Goal: Task Accomplishment & Management: Manage account settings

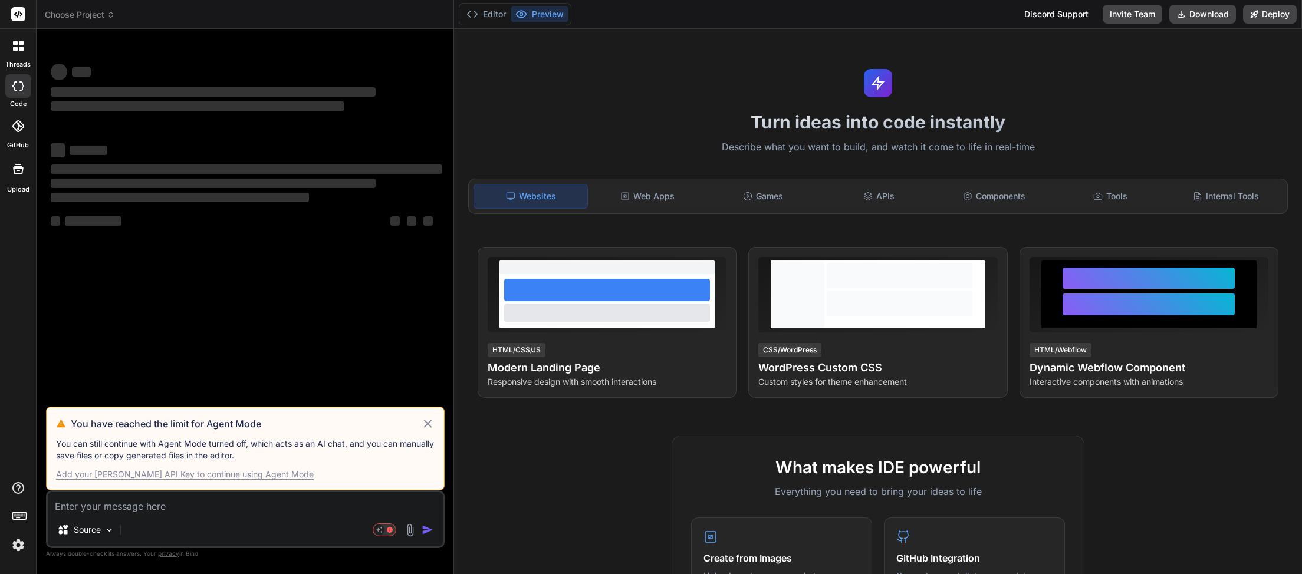
click at [232, 472] on div "Add your [PERSON_NAME] API Key to continue using Agent Mode" at bounding box center [185, 475] width 258 height 12
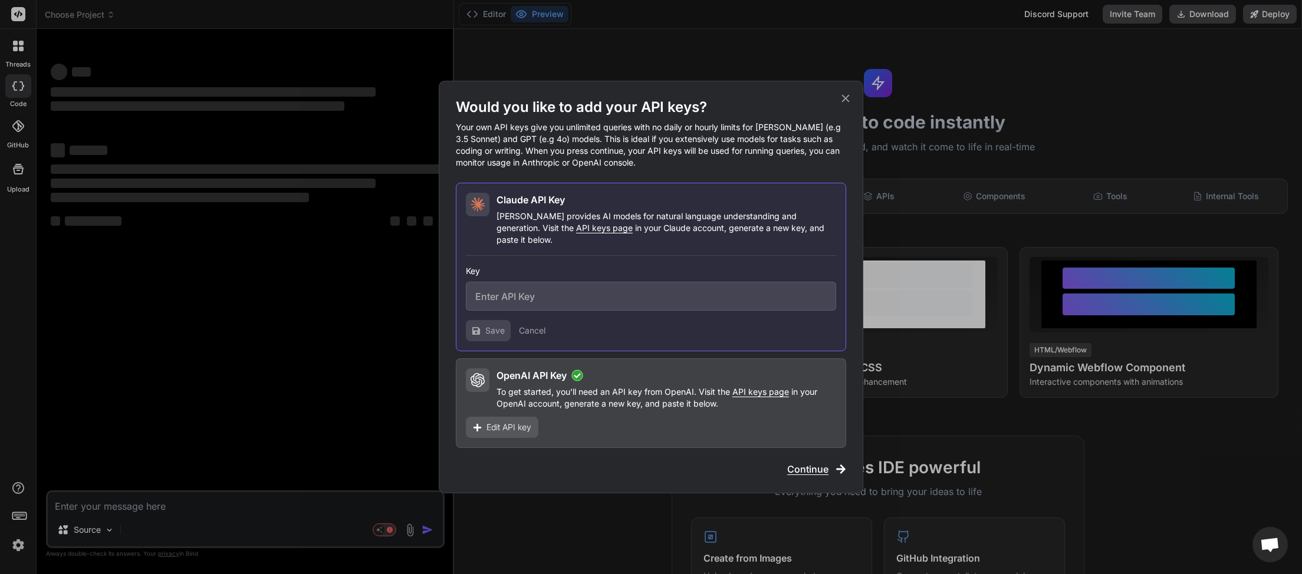
scroll to position [332, 0]
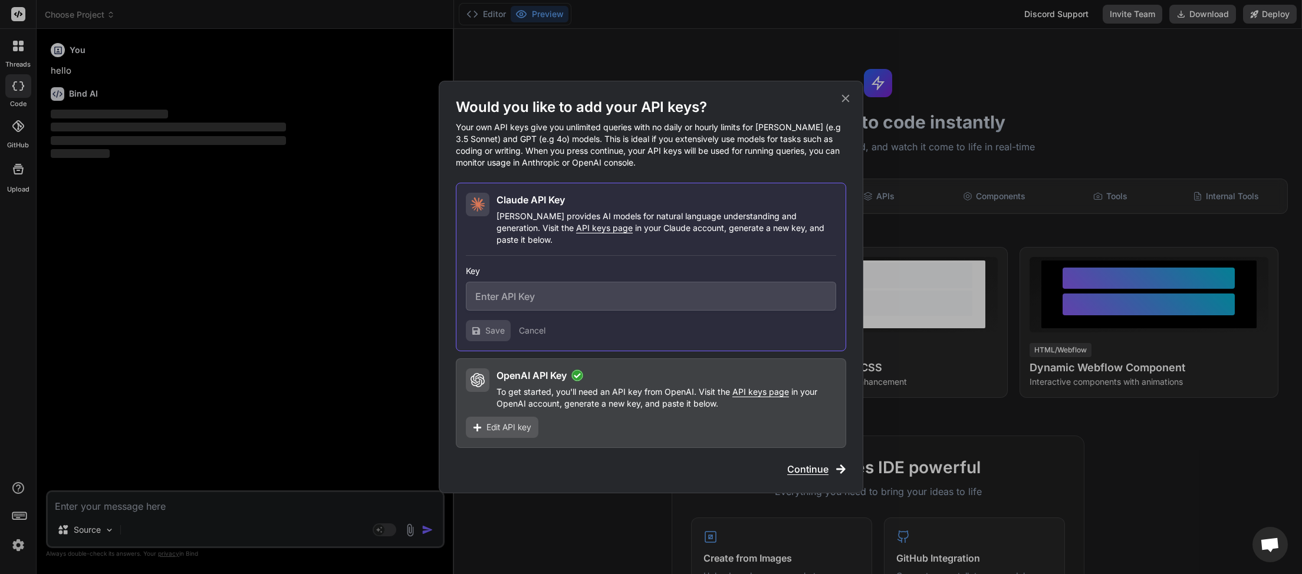
click at [576, 233] on span "API keys page" at bounding box center [604, 228] width 57 height 10
type textarea "x"
click at [551, 291] on input "text" at bounding box center [651, 296] width 370 height 29
paste input "sk-ant-api03-kaU8xg4tBK0J9-H-Uk3tz_RiASfavVf5QTLbMxouc0ZRMnEolWwj2QcRogdscMNPlg…"
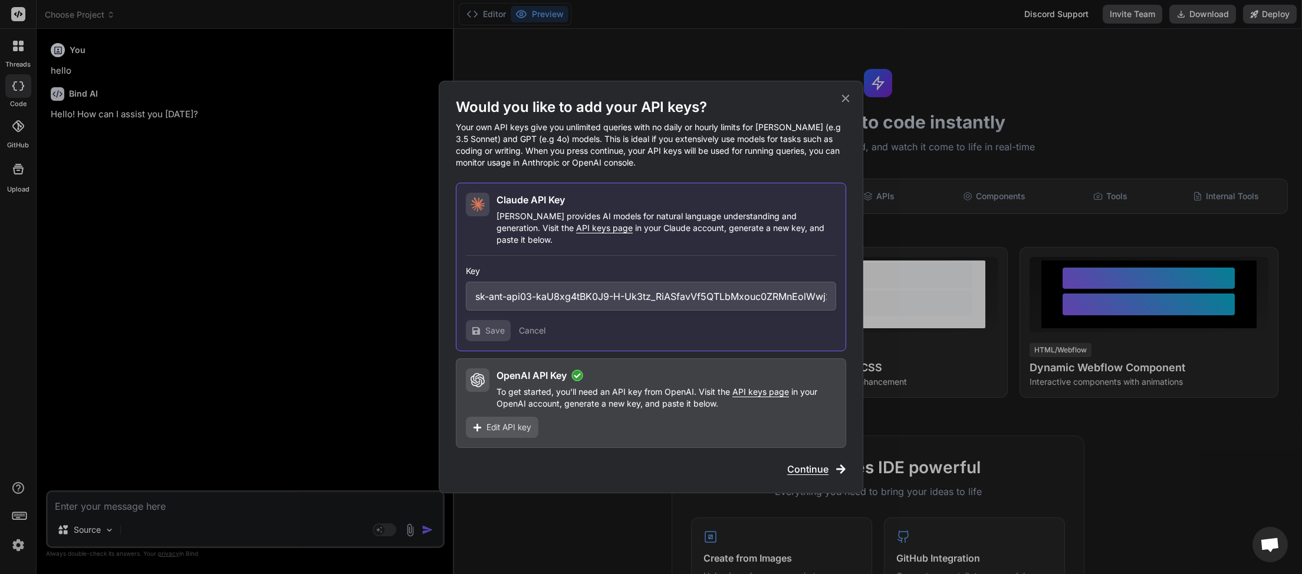
scroll to position [0, 254]
type input "sk-ant-api03-kaU8xg4tBK0J9-H-Uk3tz_RiASfavVf5QTLbMxouc0ZRMnEolWwj2QcRogdscMNPlg…"
click at [479, 327] on icon at bounding box center [476, 331] width 8 height 8
click at [479, 329] on icon at bounding box center [476, 331] width 8 height 8
click at [488, 320] on button "Save" at bounding box center [488, 330] width 45 height 21
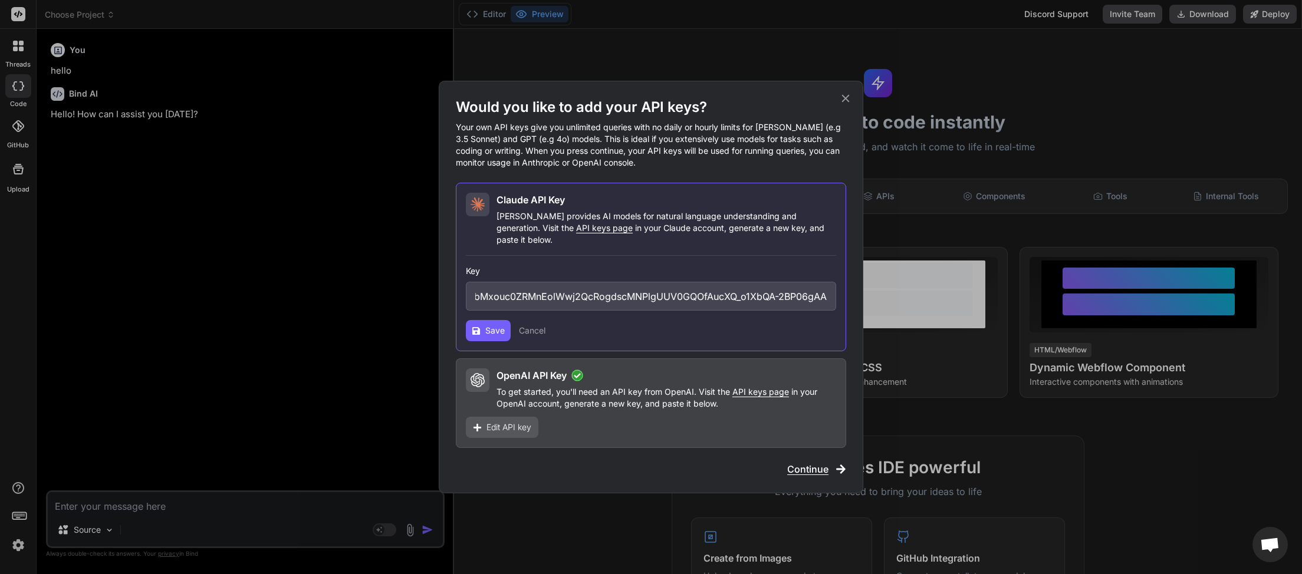
click at [481, 320] on button "Save" at bounding box center [488, 330] width 45 height 21
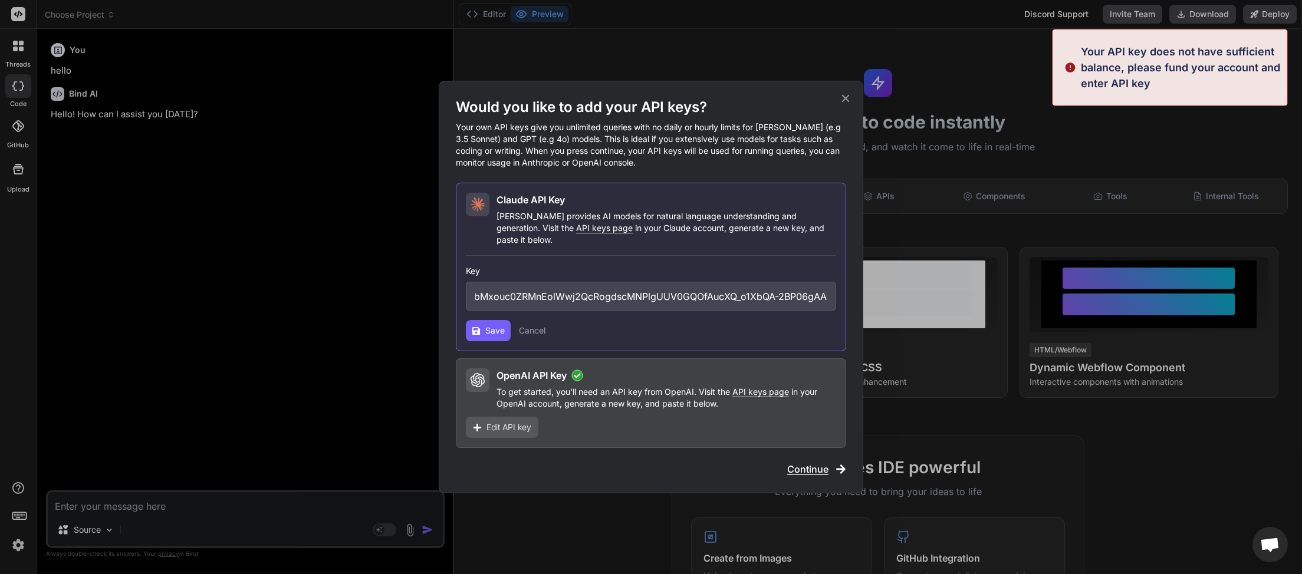
click at [497, 329] on span "Save" at bounding box center [494, 331] width 19 height 12
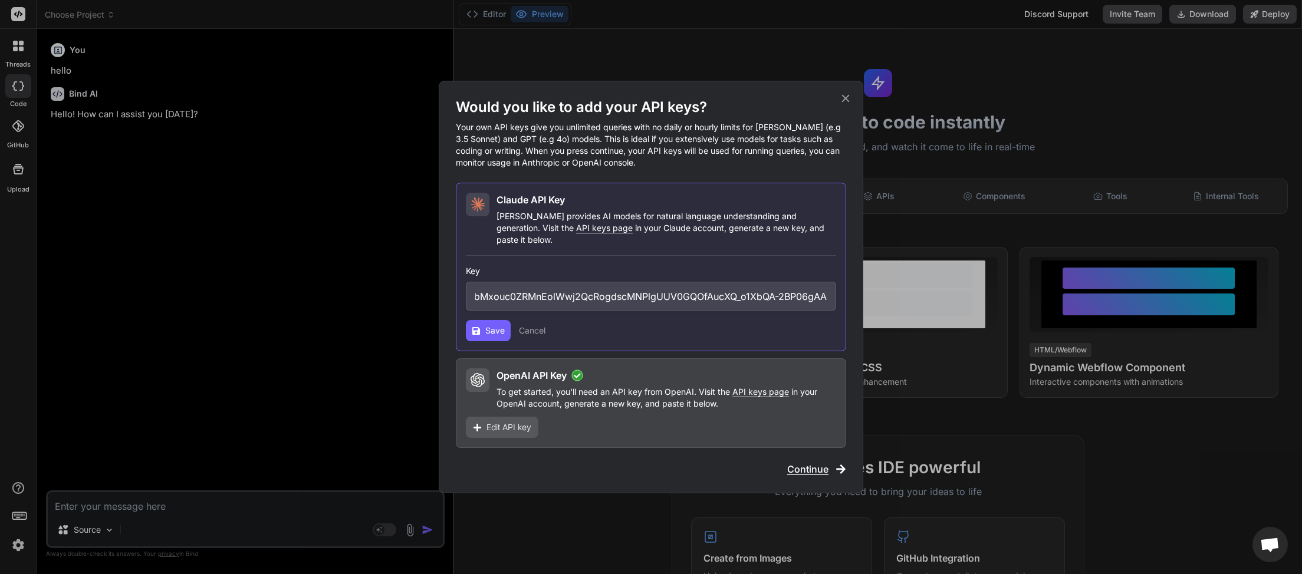
click at [497, 329] on span "Save" at bounding box center [494, 331] width 19 height 12
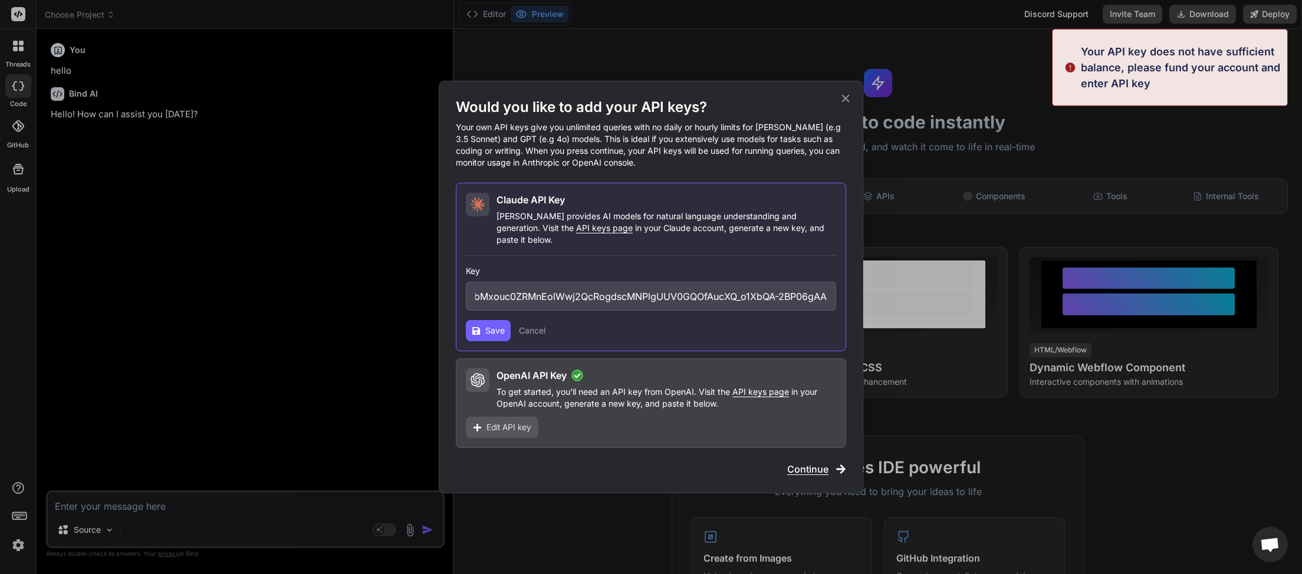
click at [1192, 52] on p "Your API key does not have sufficient balance, please fund your account and ent…" at bounding box center [1180, 68] width 199 height 48
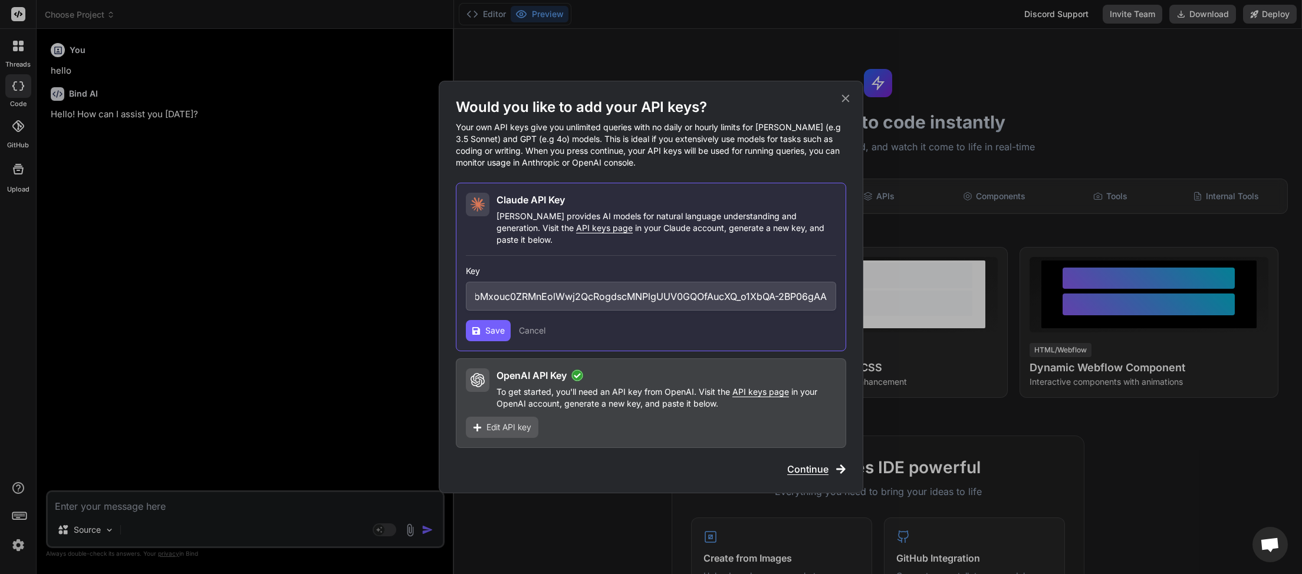
click at [848, 105] on icon at bounding box center [845, 98] width 13 height 13
